Goal: Find specific page/section: Find specific page/section

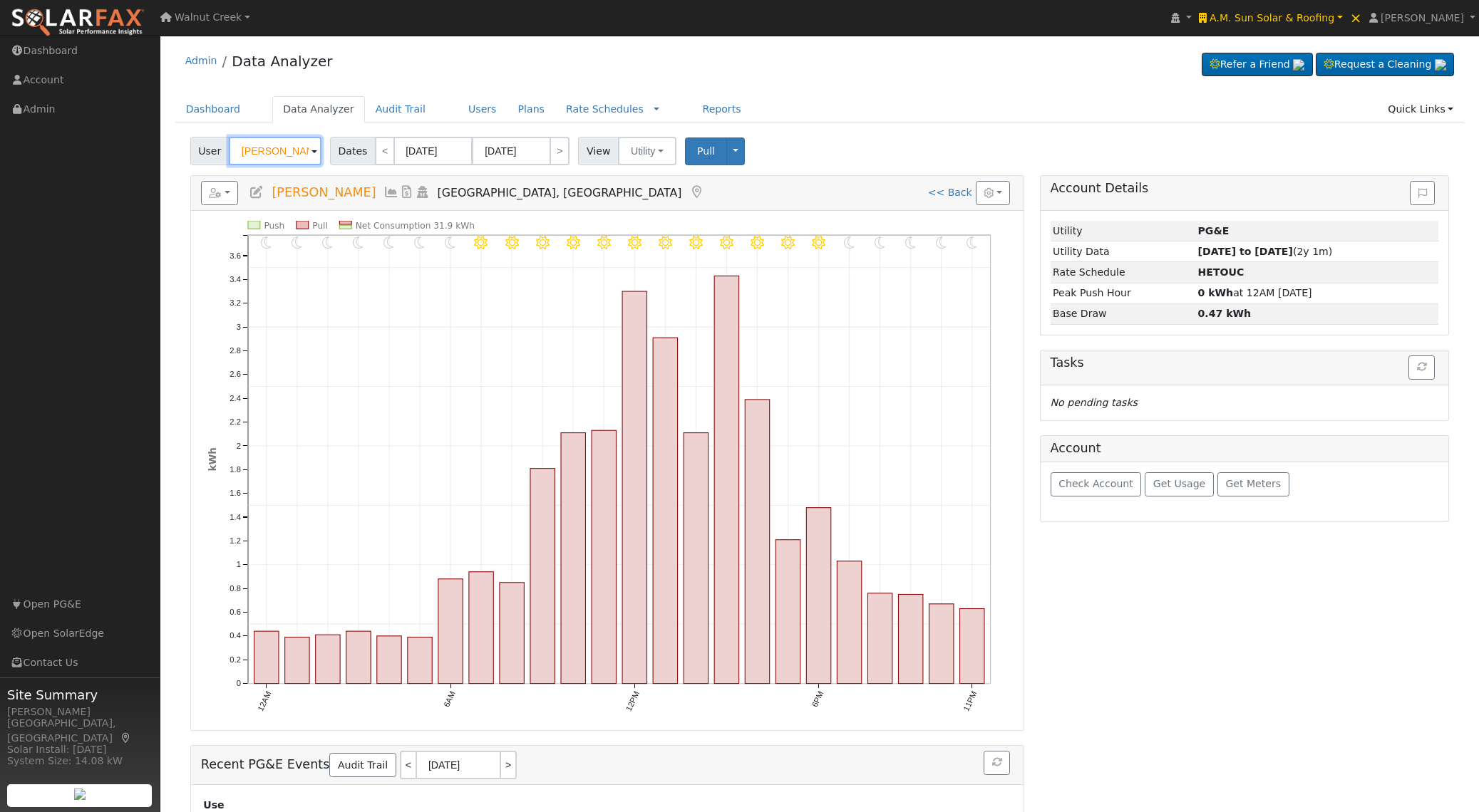
click at [291, 149] on input "[PERSON_NAME]" at bounding box center [275, 151] width 93 height 29
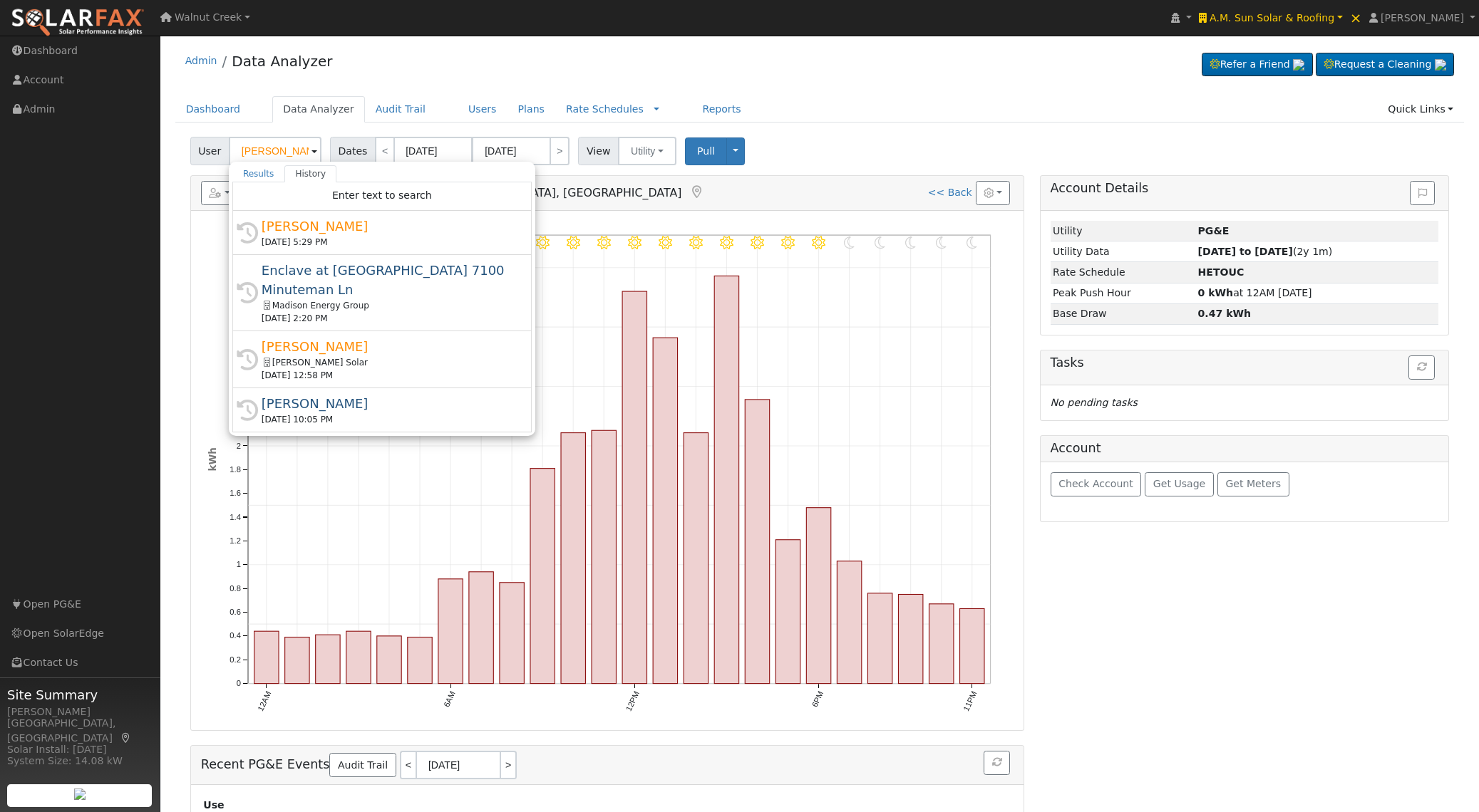
click at [458, 66] on div "Admin Data Analyzer Refer a Friend Request a Cleaning" at bounding box center [819, 64] width 1289 height 43
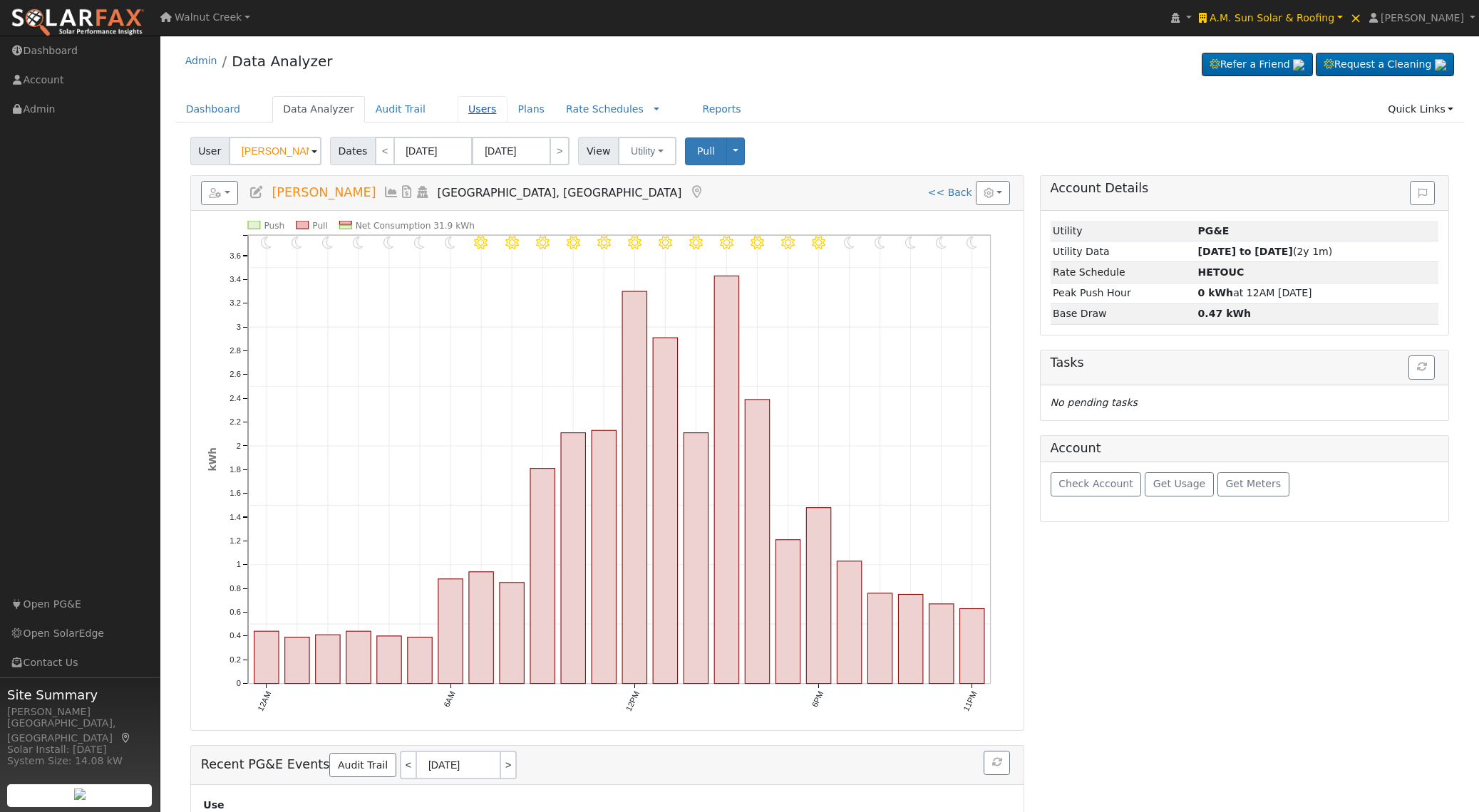
click at [478, 103] on link "Users" at bounding box center [482, 109] width 50 height 26
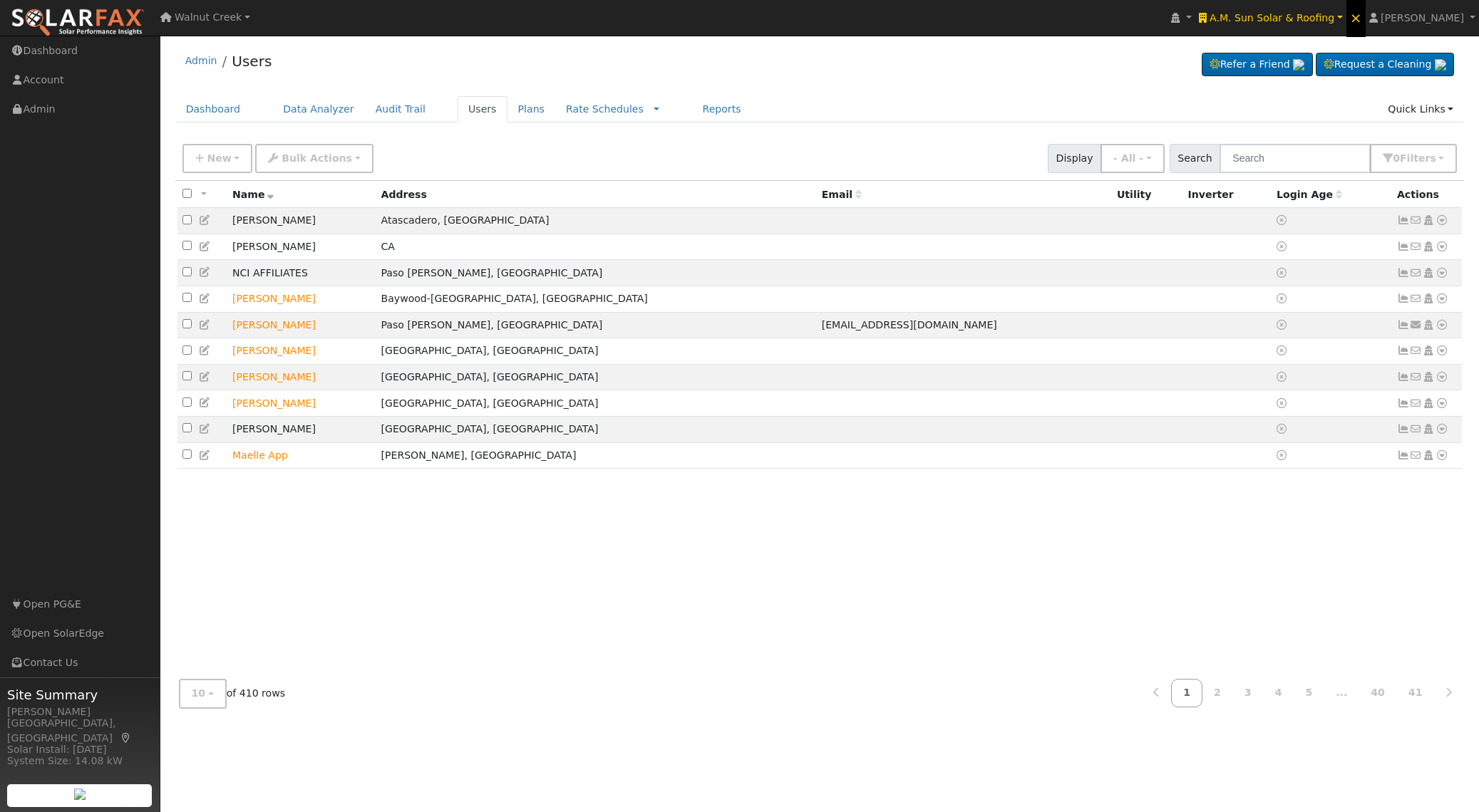
click at [1362, 22] on span "×" at bounding box center [1356, 18] width 12 height 17
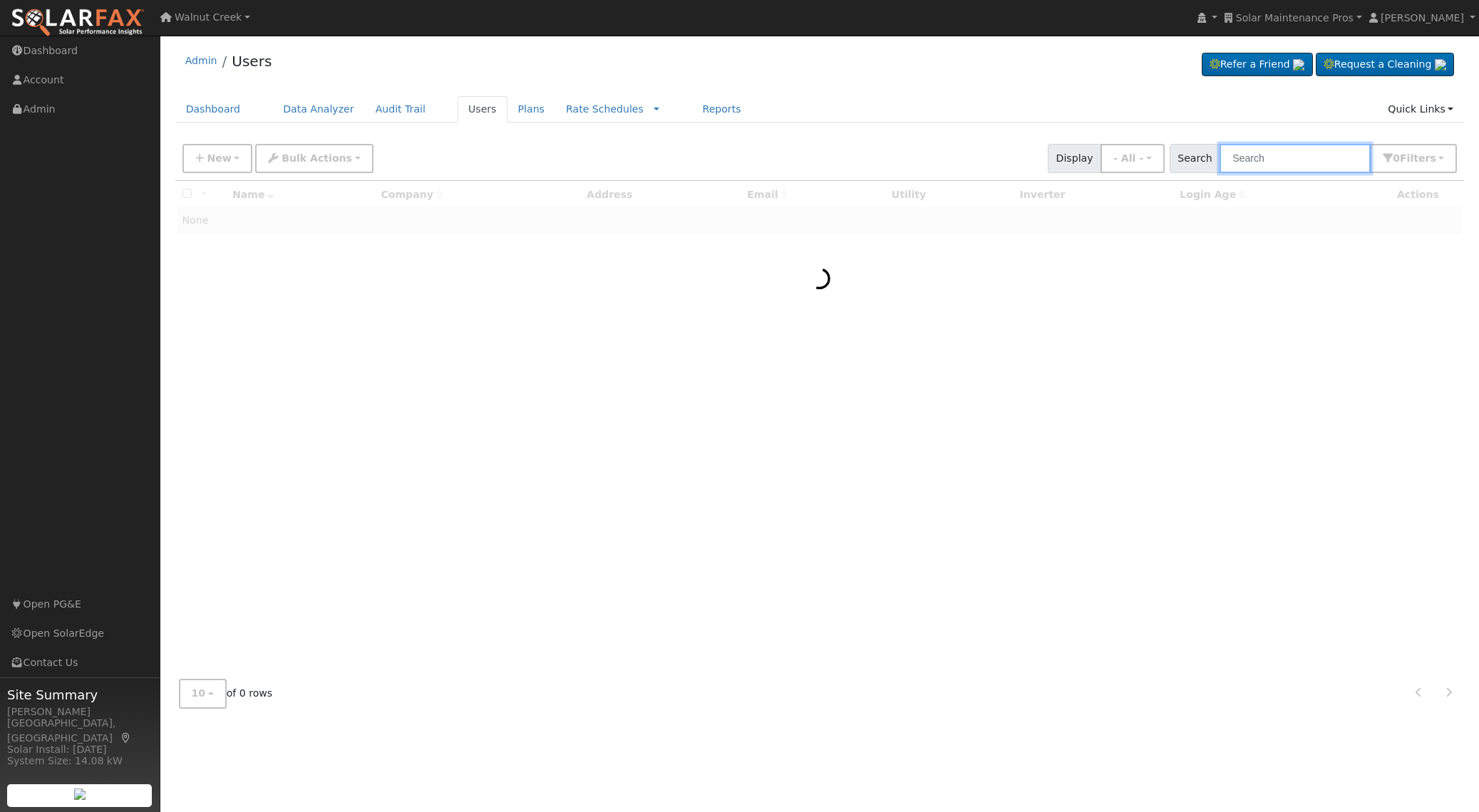
click at [1276, 152] on input "text" at bounding box center [1295, 159] width 151 height 29
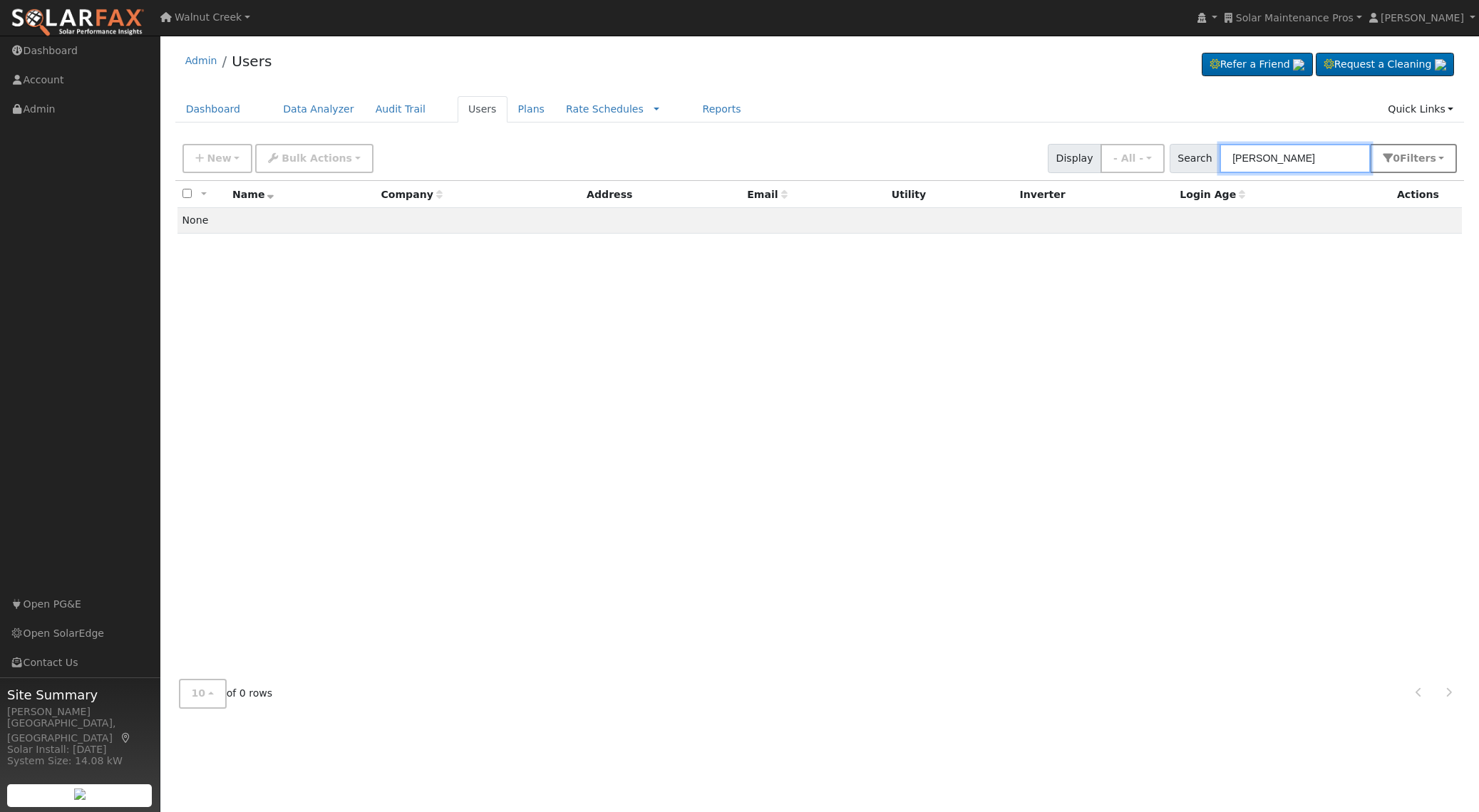
type input "mary lampur"
click at [1419, 162] on span "Filter s" at bounding box center [1418, 158] width 36 height 12
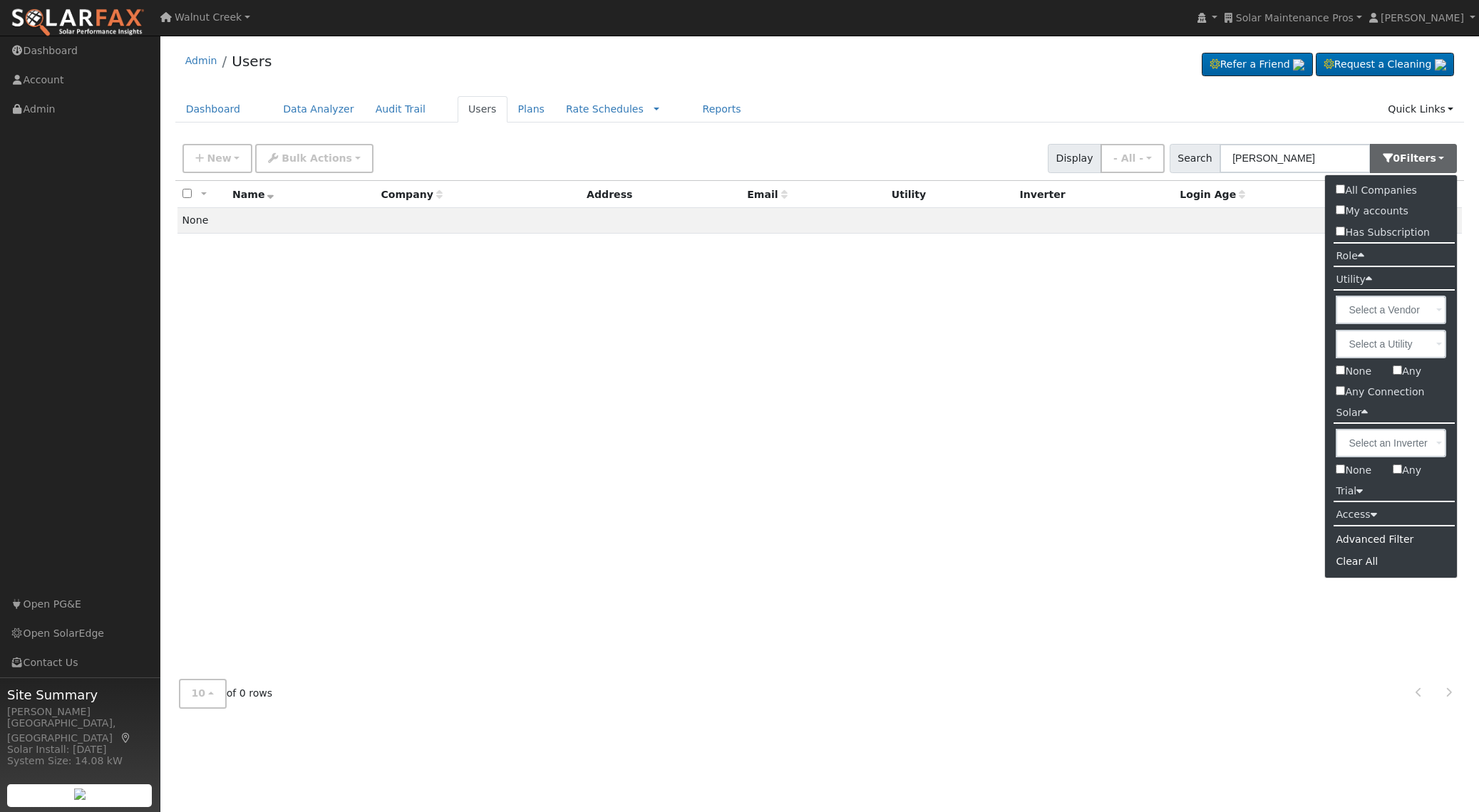
click at [1409, 187] on label "All Companies" at bounding box center [1376, 190] width 102 height 21
click at [1345, 187] on input "All Companies" at bounding box center [1340, 189] width 9 height 9
checkbox input "true"
click at [1311, 158] on input "mary lampur" at bounding box center [1294, 159] width 151 height 29
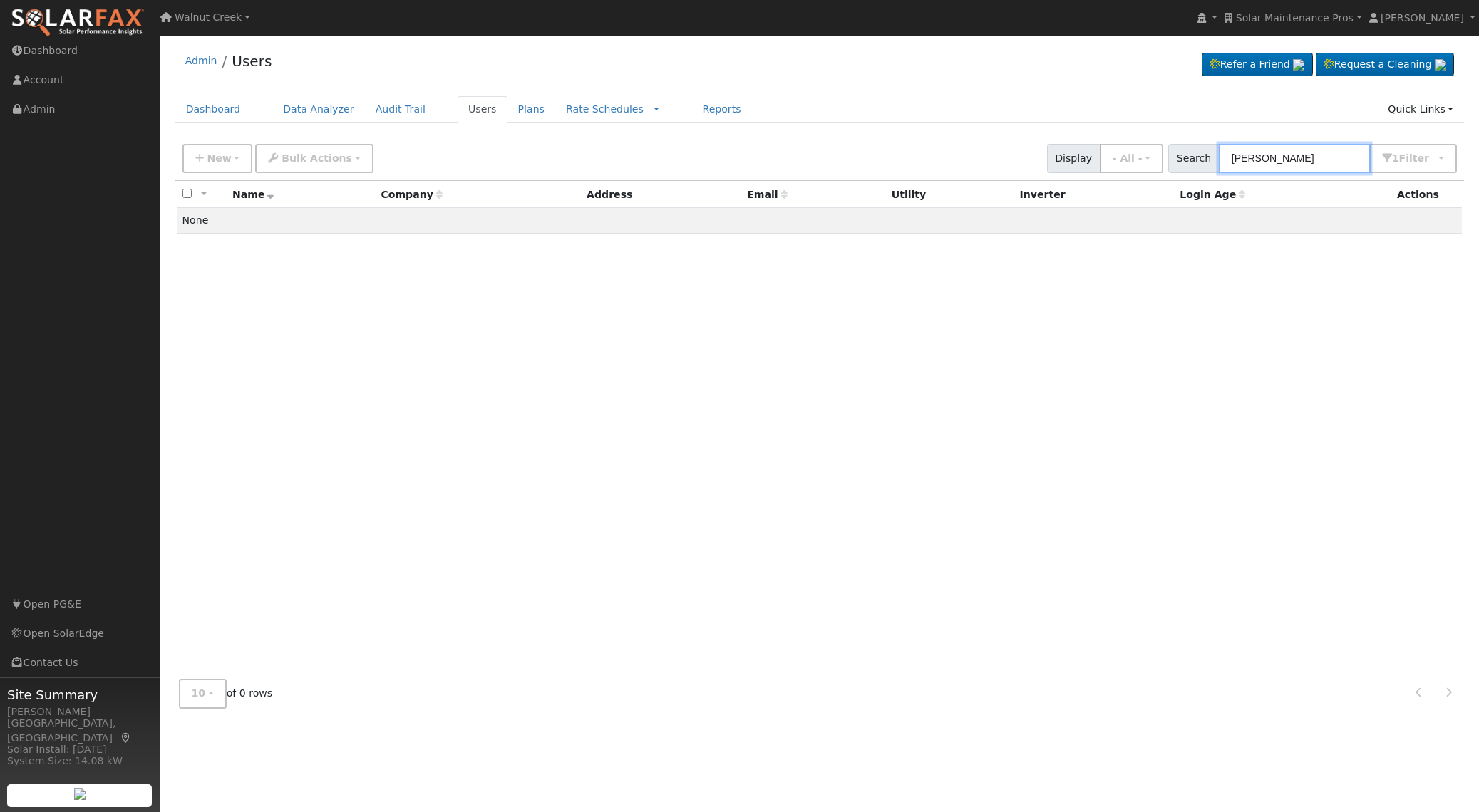
click at [1289, 156] on input "mary lamp" at bounding box center [1294, 159] width 151 height 29
type input "mary camper"
